Goal: Task Accomplishment & Management: Manage account settings

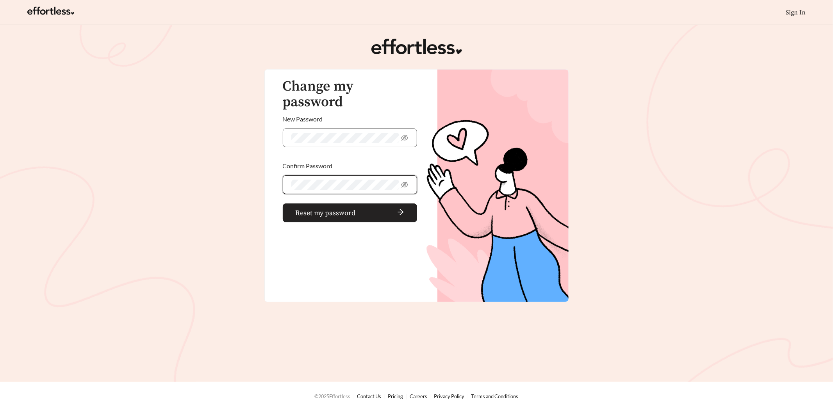
click at [316, 208] on span "Reset my password" at bounding box center [326, 213] width 60 height 11
click at [335, 209] on div "Change my password New Password Confirm Password Reset my password" at bounding box center [345, 151] width 143 height 144
click at [335, 208] on span "Reset my password" at bounding box center [336, 213] width 60 height 11
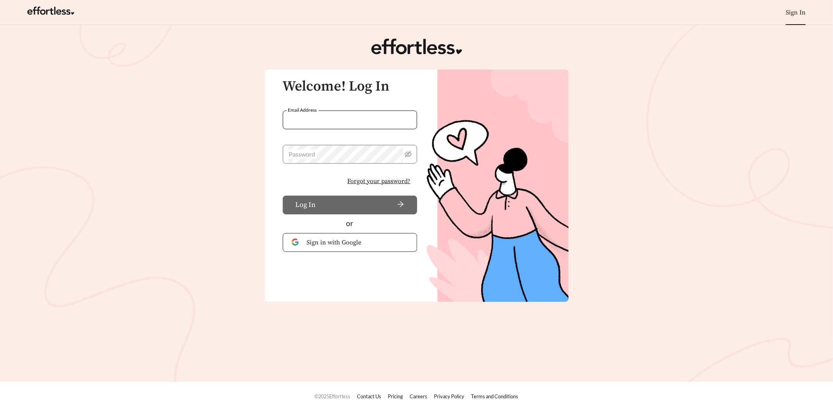
click at [316, 121] on input "Email Address" at bounding box center [350, 119] width 134 height 19
type input "**********"
click at [283, 196] on button "Log In" at bounding box center [350, 205] width 134 height 19
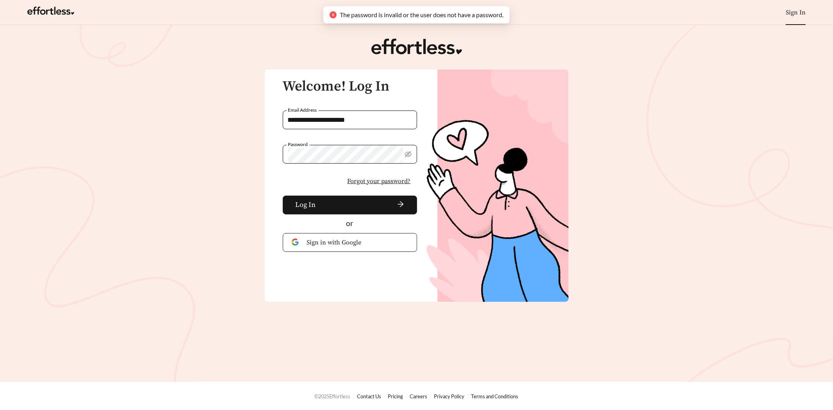
click at [363, 179] on span "Forgot your password?" at bounding box center [378, 180] width 63 height 9
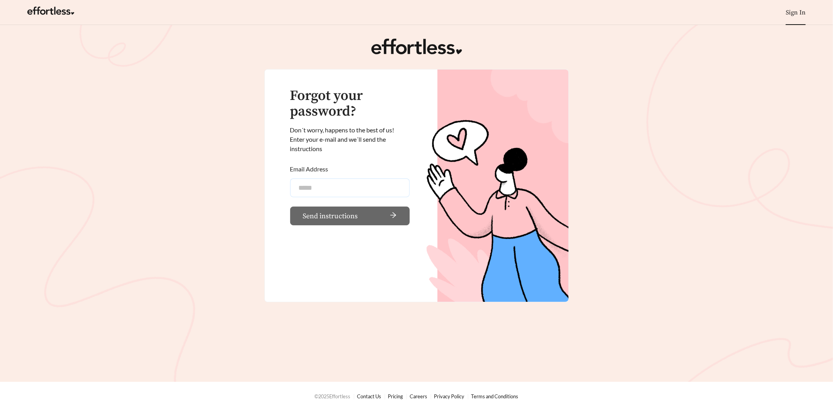
click at [332, 189] on input "Email Address" at bounding box center [349, 187] width 119 height 19
type input "**********"
click at [290, 207] on button "Send instructions" at bounding box center [349, 216] width 119 height 19
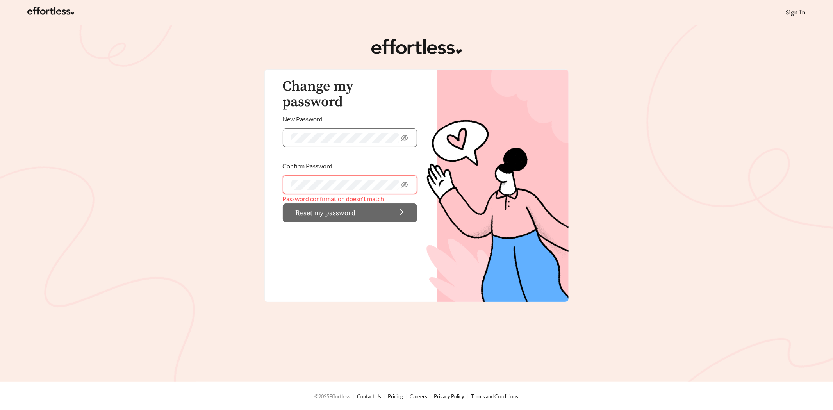
click at [263, 169] on main "Change my password New Password Confirm Password Password confirmation doesn't …" at bounding box center [416, 203] width 833 height 357
click at [338, 208] on span "Reset my password" at bounding box center [326, 213] width 60 height 11
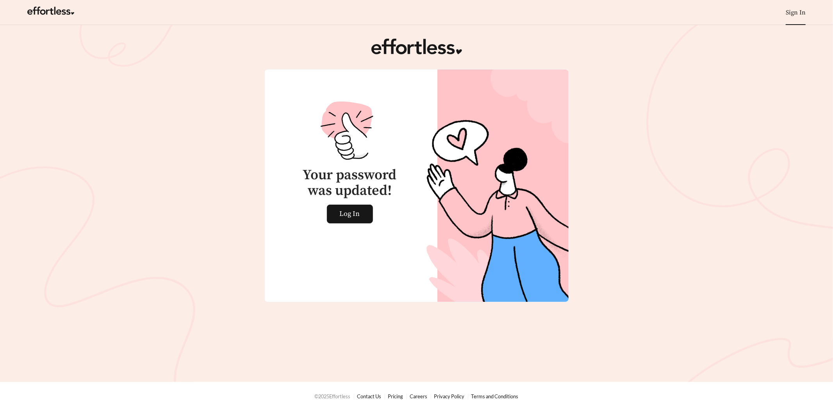
click at [794, 15] on link "Sign In" at bounding box center [795, 13] width 20 height 8
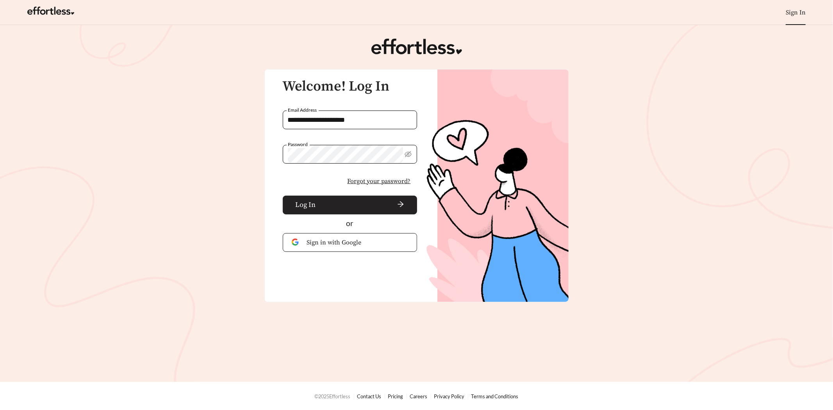
click at [353, 208] on span "arrow-right" at bounding box center [361, 205] width 85 height 9
